Goal: Task Accomplishment & Management: Manage account settings

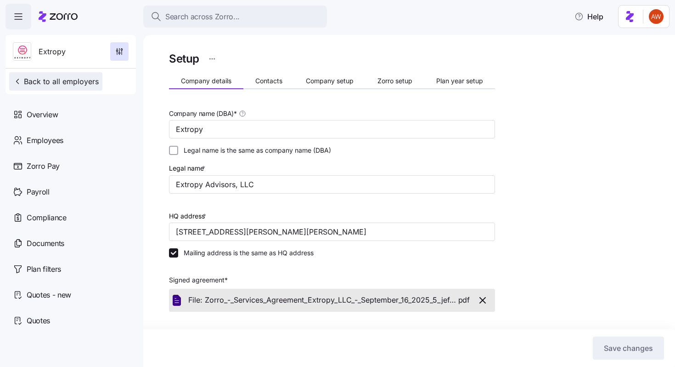
click at [73, 78] on span "Back to all employers" at bounding box center [56, 81] width 86 height 11
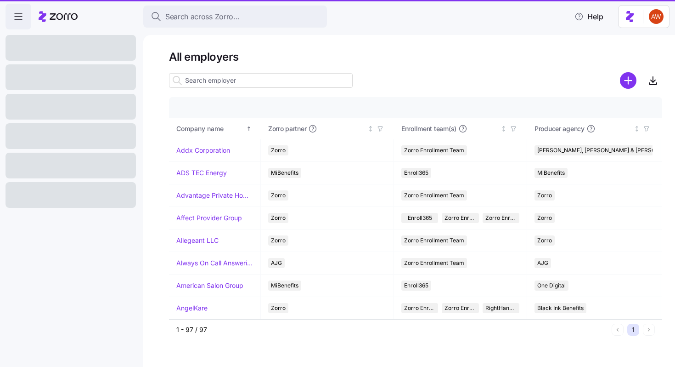
click at [201, 12] on span "Search across Zorro..." at bounding box center [202, 16] width 74 height 11
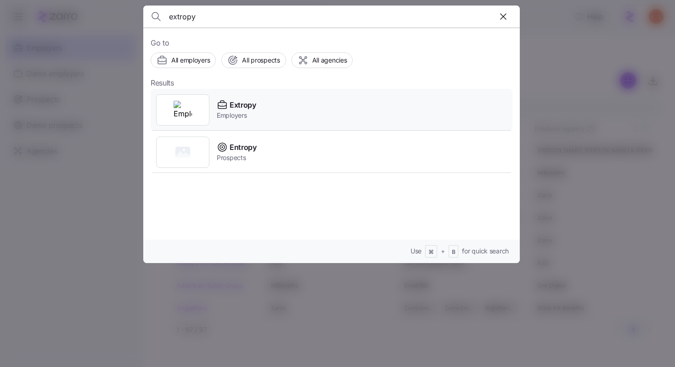
type input "extropy"
click at [243, 111] on span "Employers" at bounding box center [237, 115] width 40 height 9
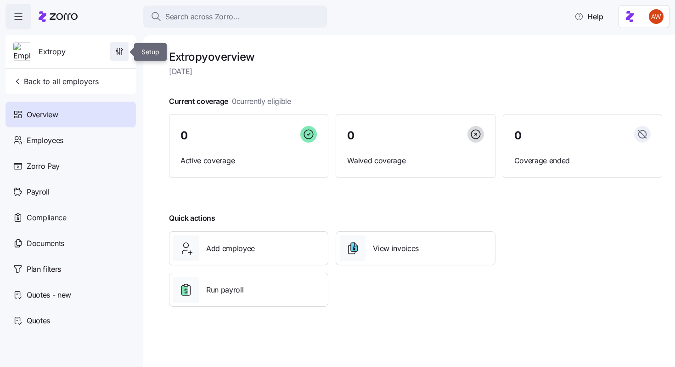
click at [120, 49] on icon "button" at bounding box center [119, 51] width 9 height 9
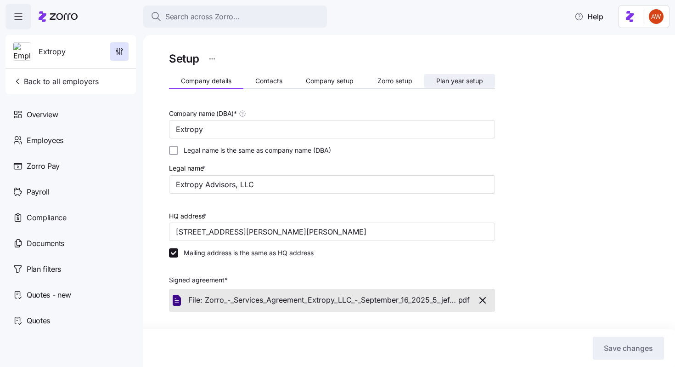
click at [444, 81] on span "Plan year setup" at bounding box center [459, 81] width 47 height 6
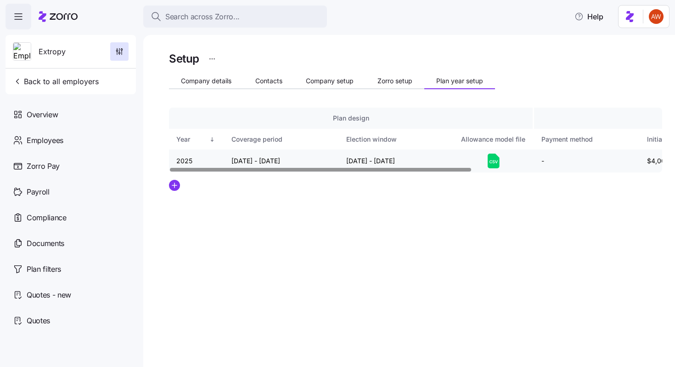
click at [495, 160] on icon at bounding box center [494, 160] width 12 height 15
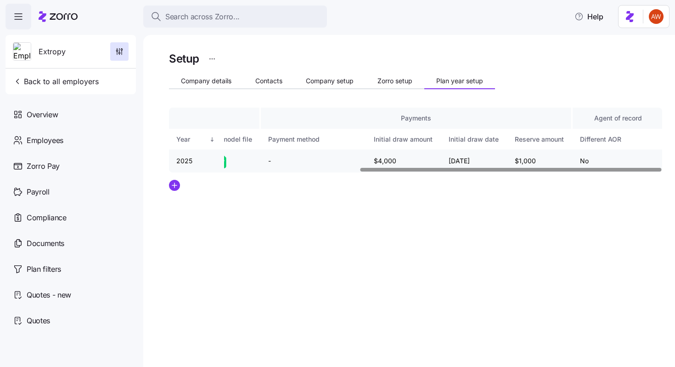
scroll to position [0, 312]
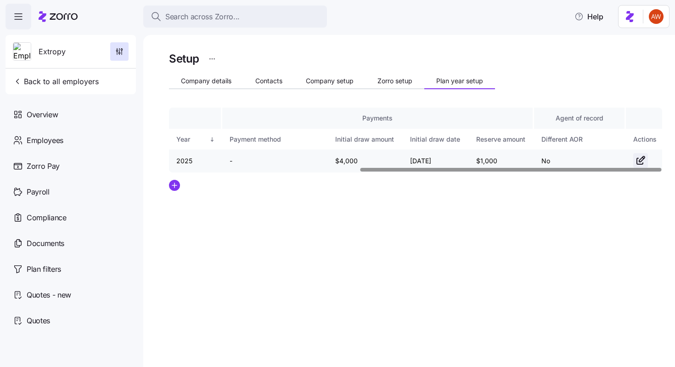
click at [642, 160] on icon "button" at bounding box center [640, 160] width 11 height 11
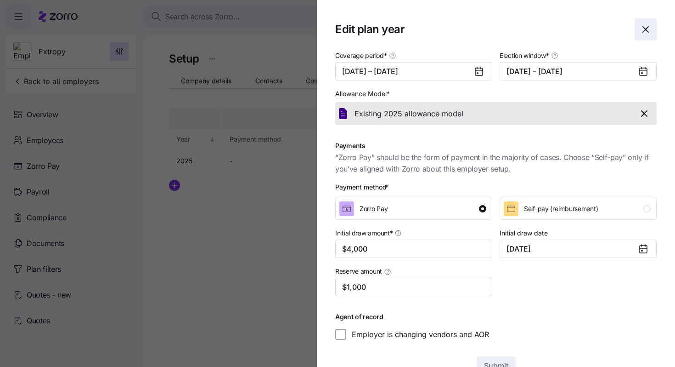
click at [648, 24] on icon "button" at bounding box center [645, 29] width 11 height 11
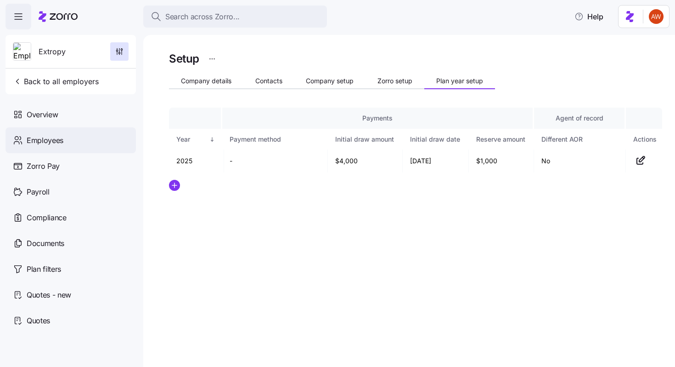
click at [67, 146] on div "Employees" at bounding box center [71, 140] width 130 height 26
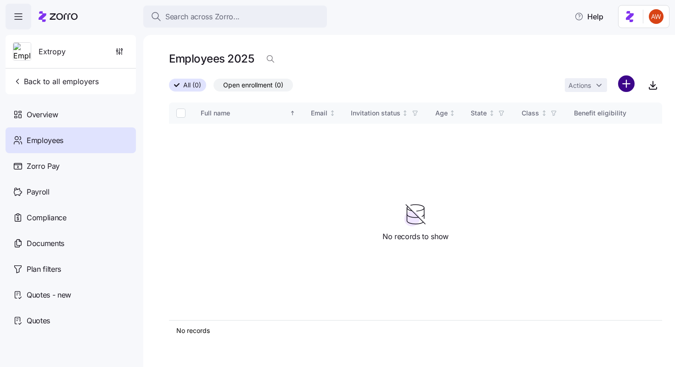
click at [633, 81] on html "Search across Zorro... Help Extropy Back to all employers Overview Employees Zo…" at bounding box center [337, 180] width 675 height 361
click at [603, 109] on span "Upload roster" at bounding box center [585, 108] width 39 height 9
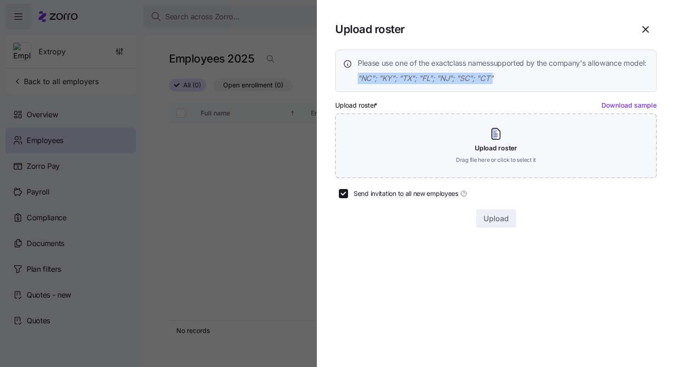
drag, startPoint x: 494, startPoint y: 89, endPoint x: 347, endPoint y: 87, distance: 147.0
click at [347, 84] on div "Please use one of the exact class names supported by the company's allowance mo…" at bounding box center [495, 70] width 304 height 27
click at [645, 33] on icon "button" at bounding box center [645, 29] width 11 height 11
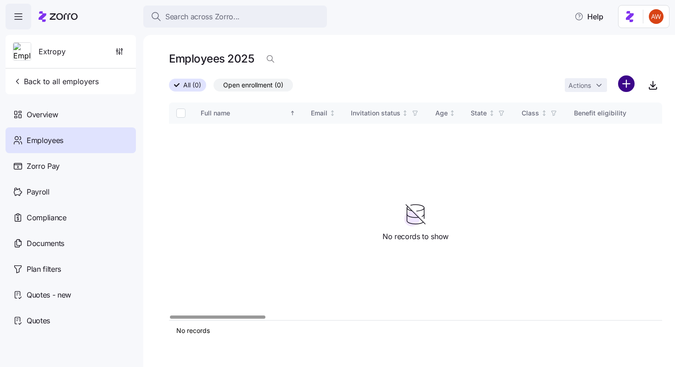
click at [630, 85] on html "Search across Zorro... Help Extropy Back to all employers Overview Employees Zo…" at bounding box center [337, 180] width 675 height 361
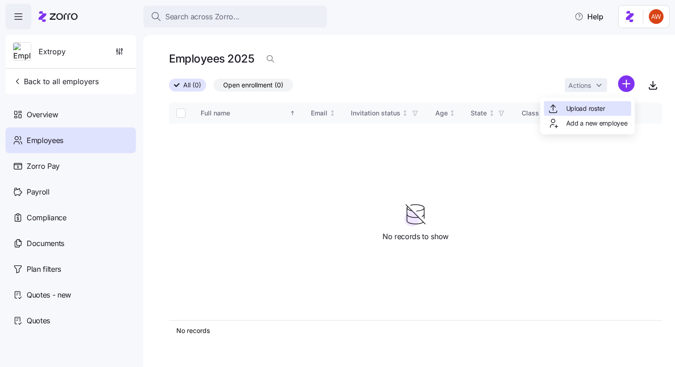
click at [617, 111] on div "Upload roster" at bounding box center [587, 108] width 87 height 15
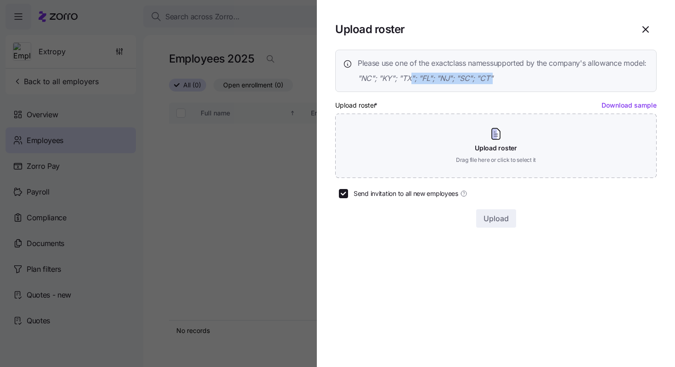
drag, startPoint x: 409, startPoint y: 88, endPoint x: 513, endPoint y: 88, distance: 104.3
click at [513, 84] on span ""NC"; "KY"; "TX"; "FL"; "NJ"; "SC"; "CT"" at bounding box center [502, 78] width 289 height 11
click at [644, 31] on icon "button" at bounding box center [645, 29] width 11 height 11
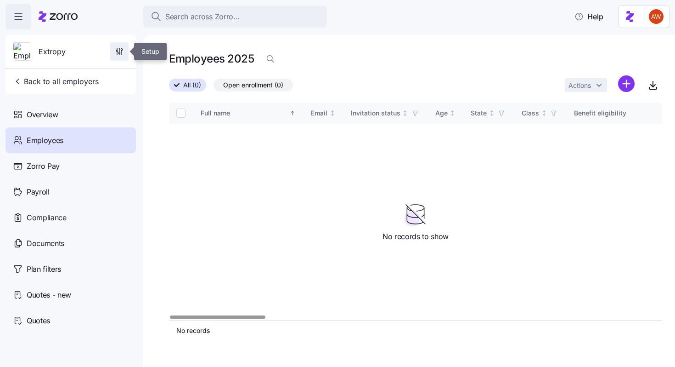
click at [118, 50] on icon "button" at bounding box center [116, 50] width 1 height 1
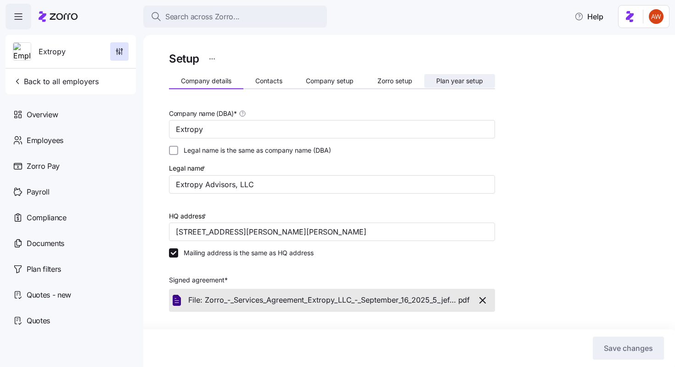
click at [463, 79] on span "Plan year setup" at bounding box center [459, 81] width 47 height 6
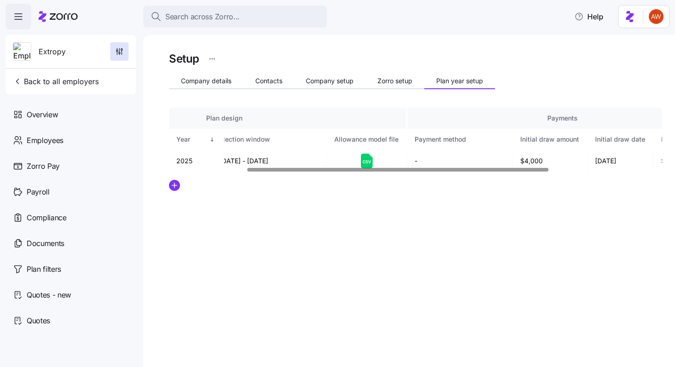
scroll to position [0, 312]
